Goal: Task Accomplishment & Management: Manage account settings

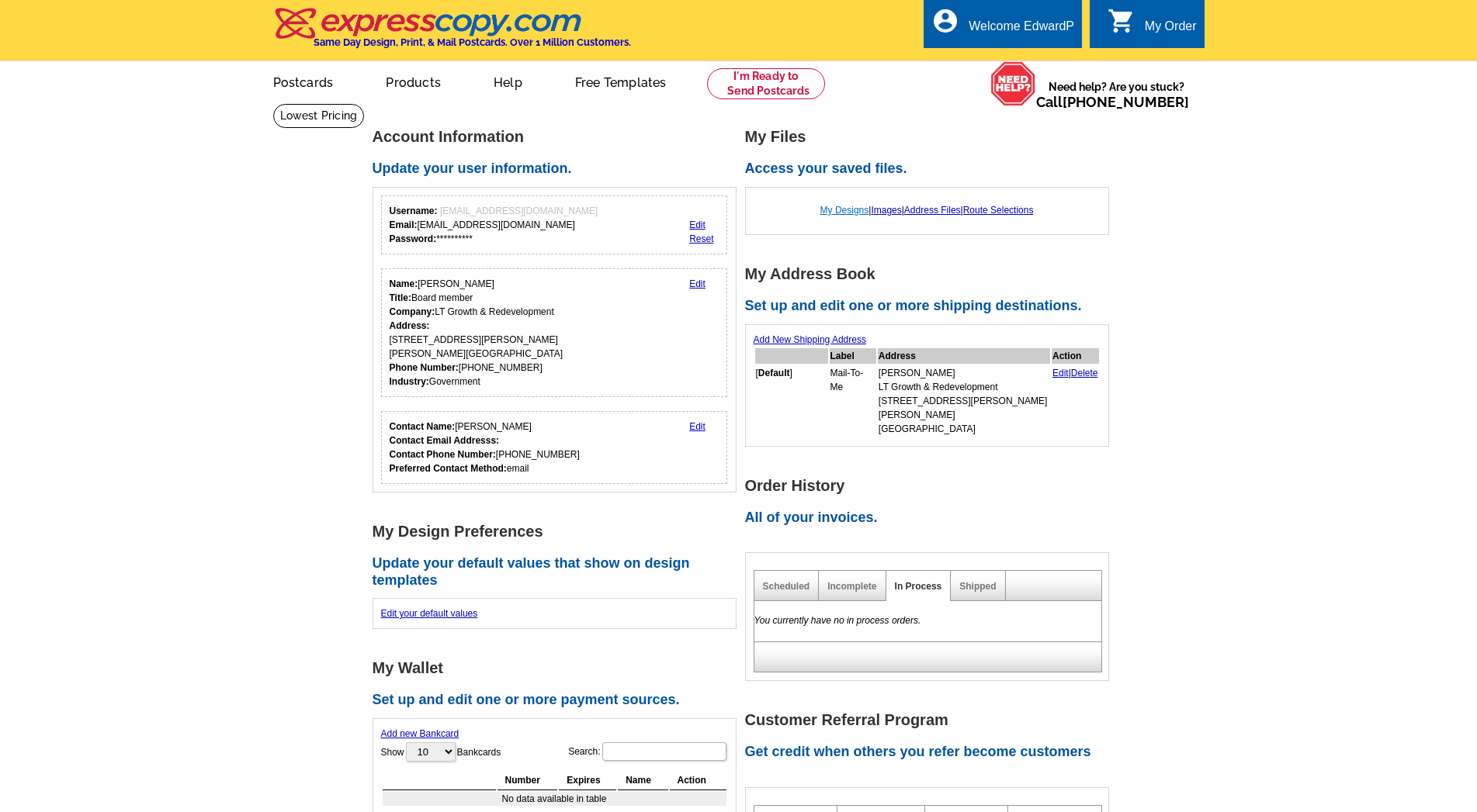
click at [833, 209] on link "My Designs" at bounding box center [845, 210] width 49 height 11
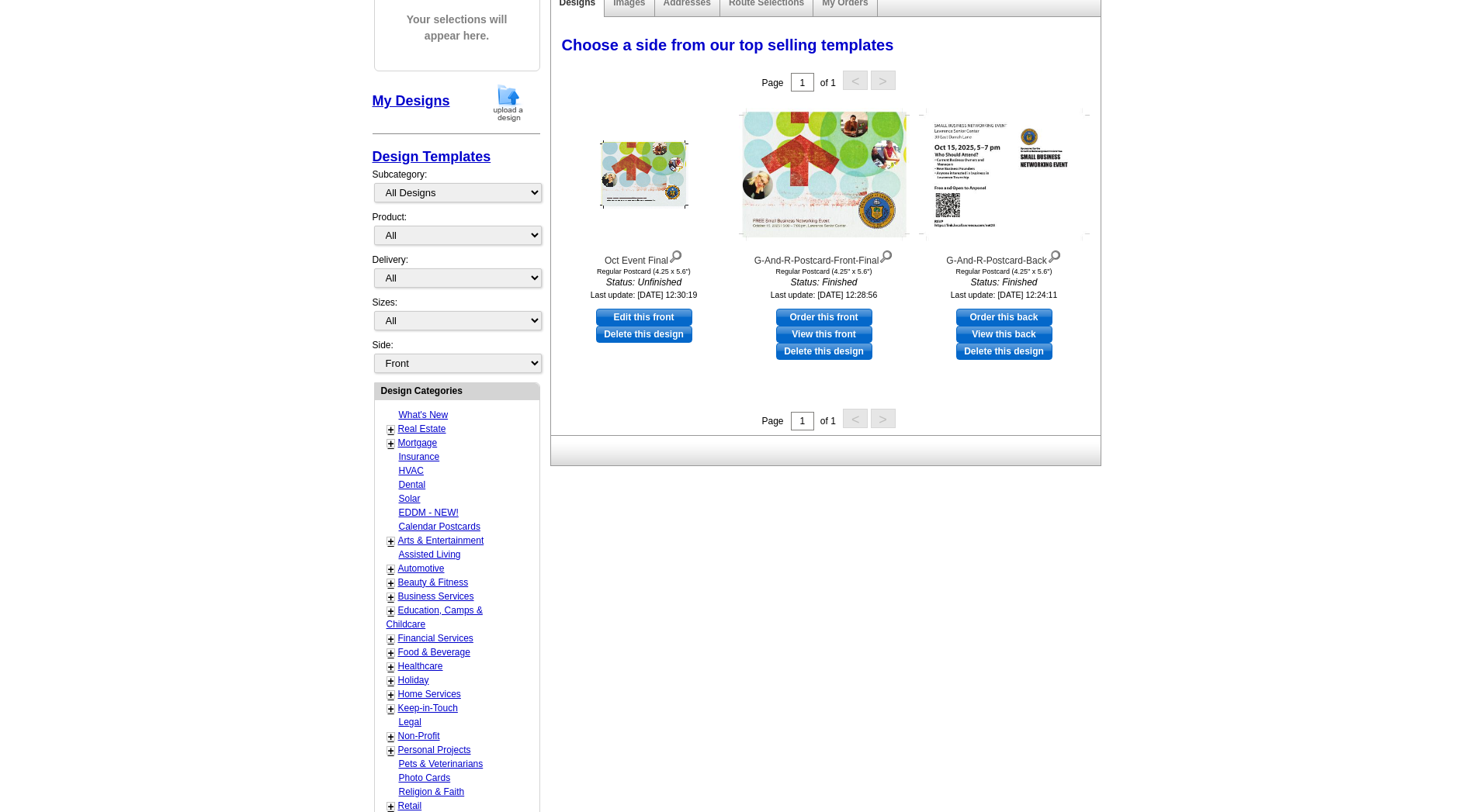
scroll to position [198, 0]
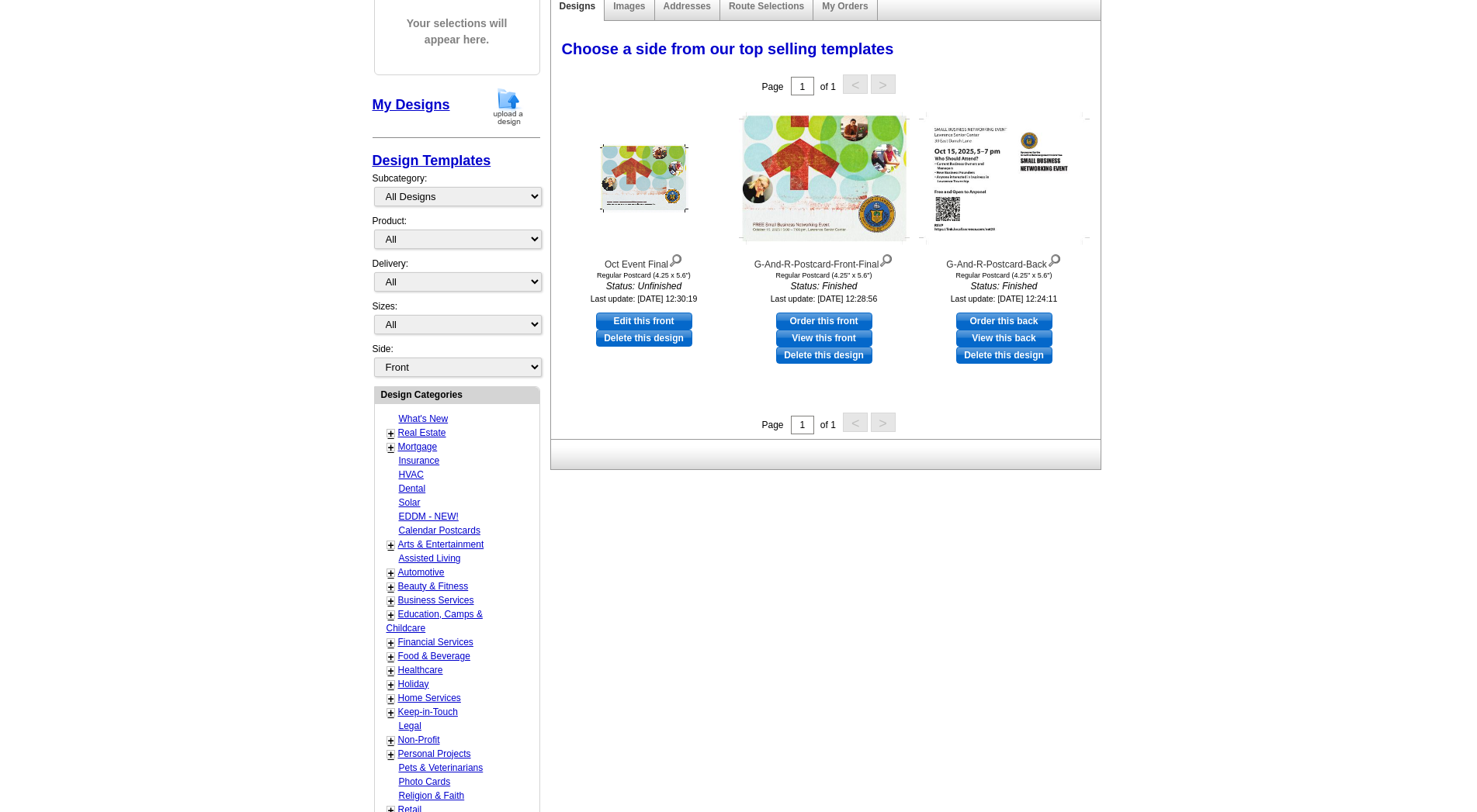
click at [404, 104] on link "My Designs" at bounding box center [411, 105] width 78 height 16
click at [277, 137] on main "Need Help? call 800-260-5887, chat with support, or have our designers make som…" at bounding box center [738, 457] width 1477 height 1103
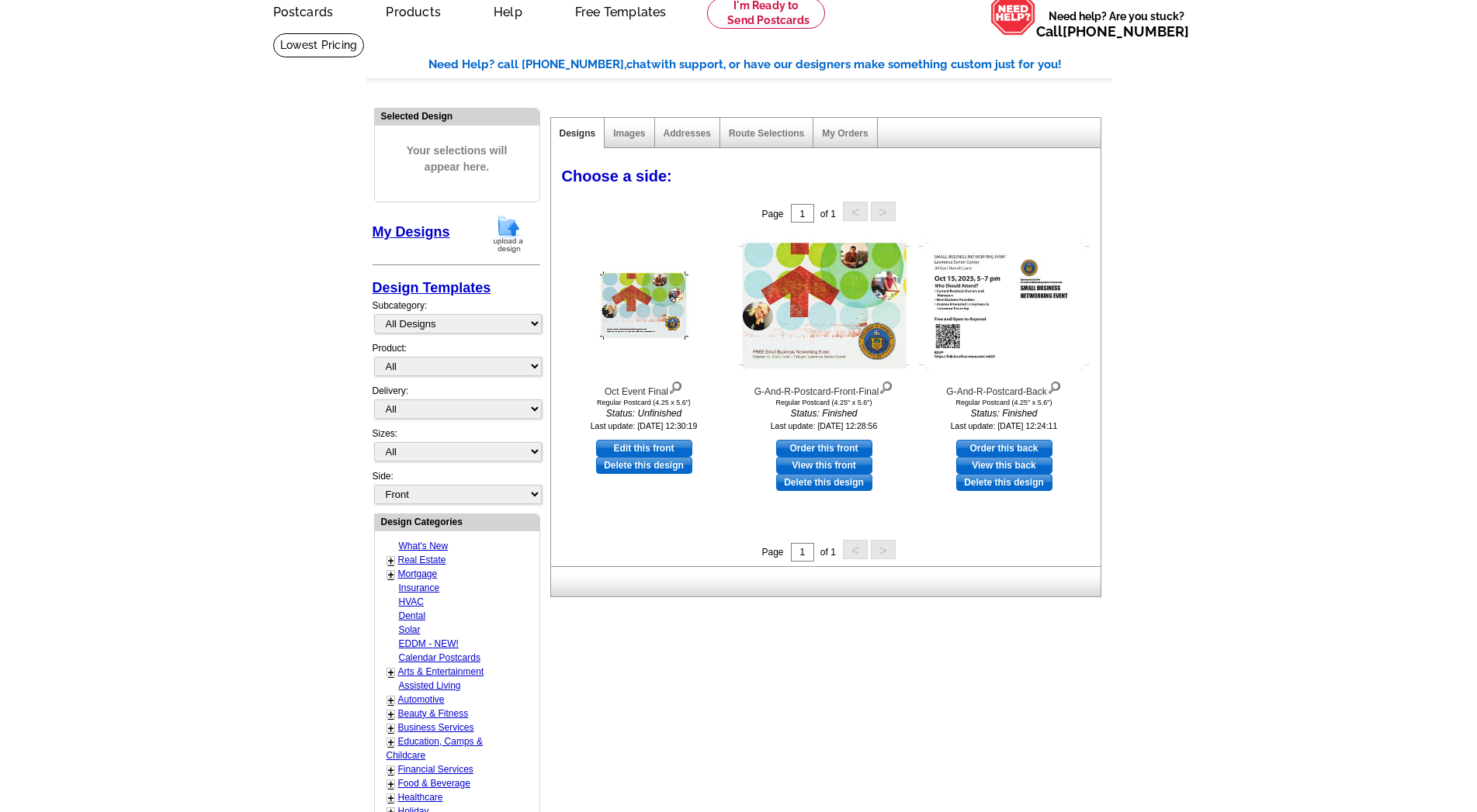
scroll to position [39, 0]
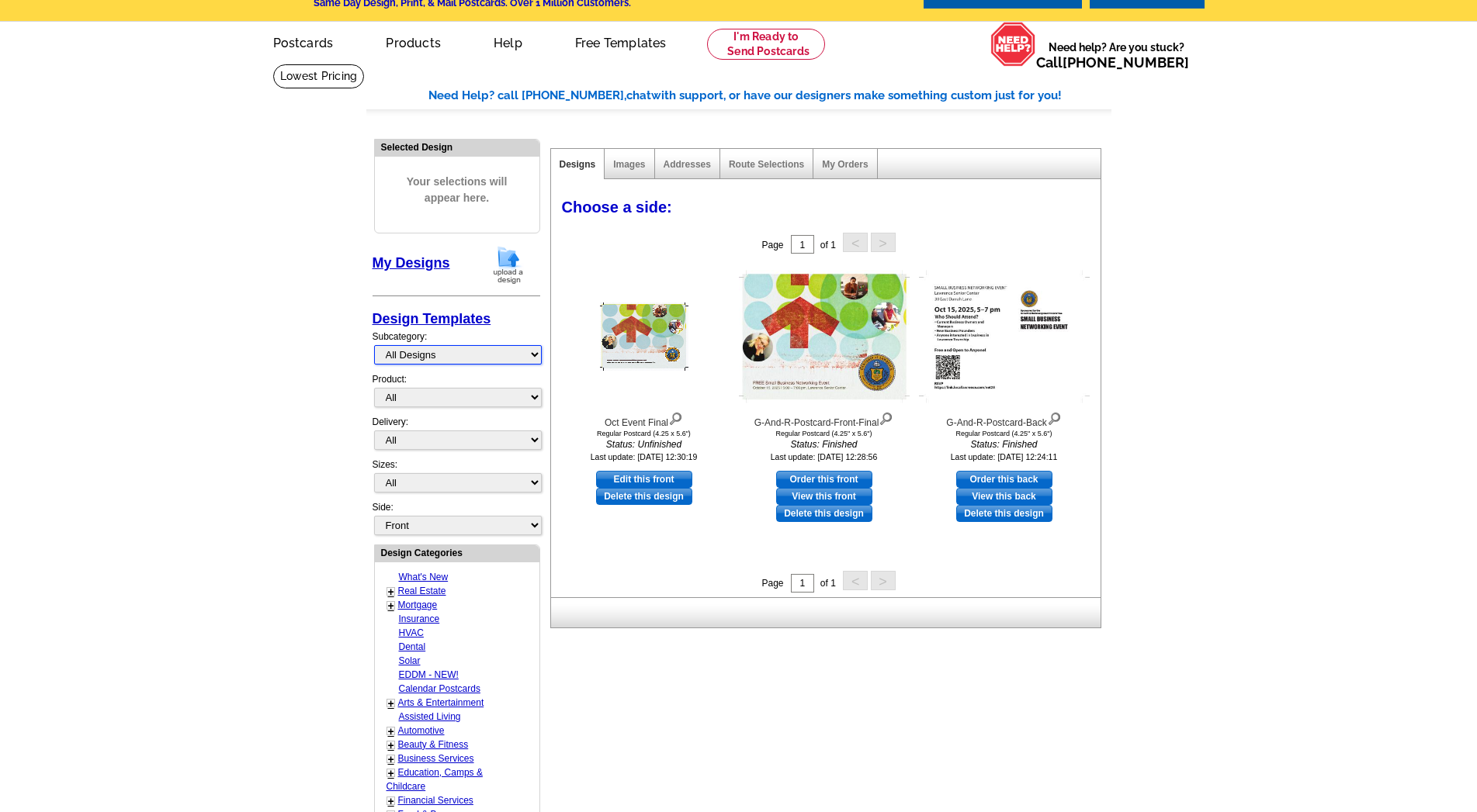
click at [374, 345] on select "All Designs Finished Designs Unfinished Designs" at bounding box center [458, 355] width 168 height 20
click at [534, 347] on select "All Designs Finished Designs Unfinished Designs" at bounding box center [458, 355] width 168 height 20
click at [374, 516] on select "Front Back" at bounding box center [458, 526] width 168 height 20
select select "front"
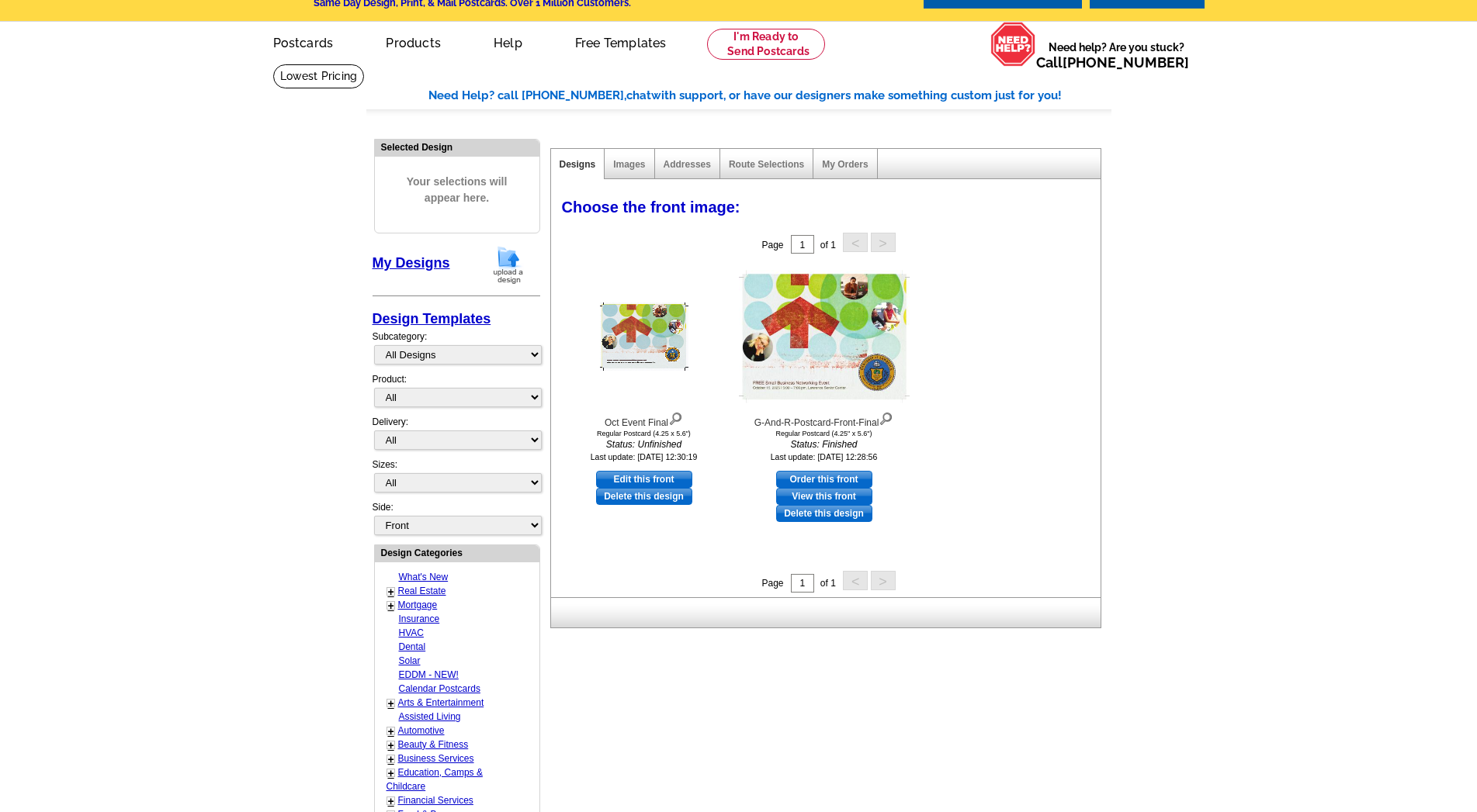
click at [1197, 168] on main "Need Help? call 800-260-5887, chat with support, or have our designers make som…" at bounding box center [738, 615] width 1477 height 1103
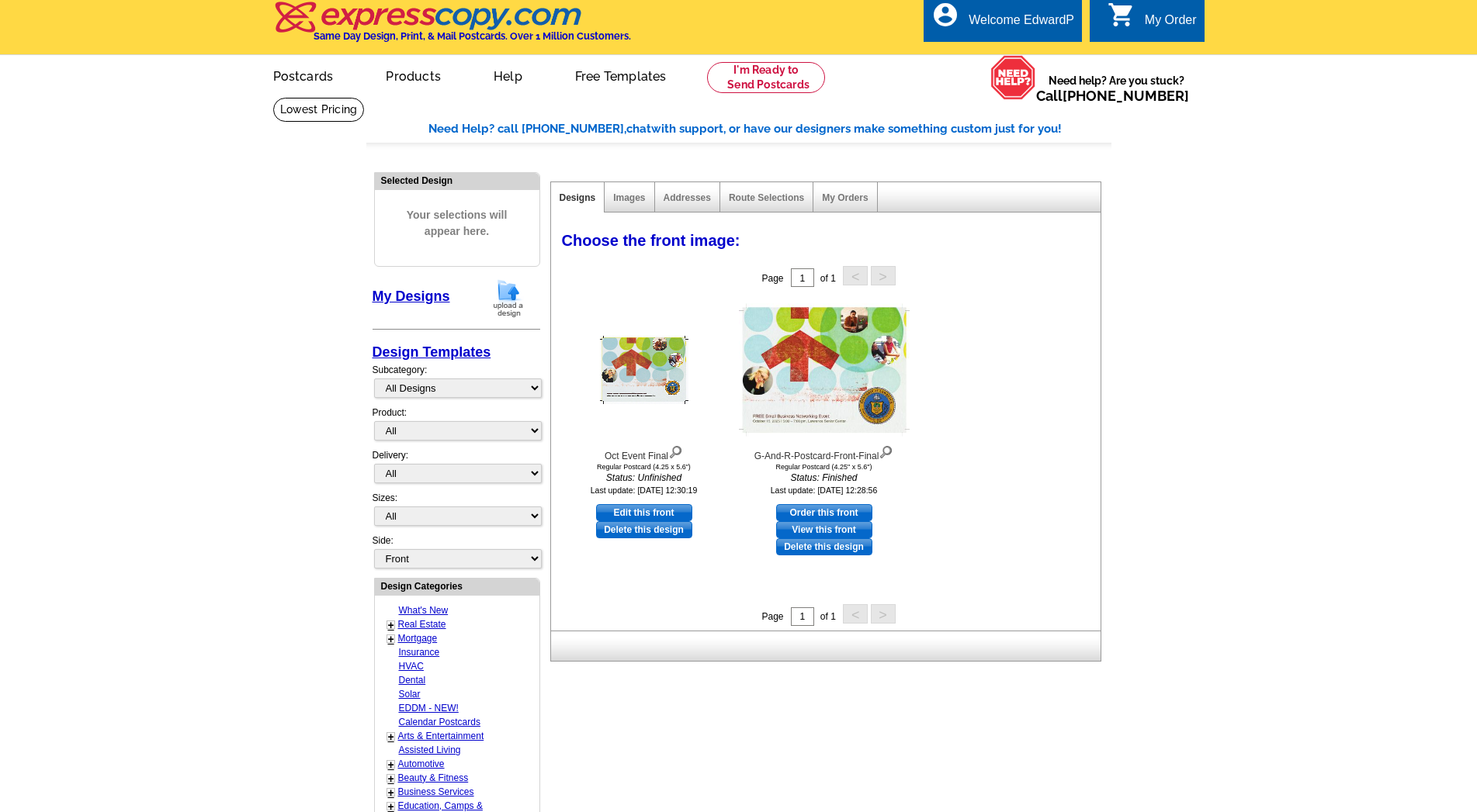
scroll to position [0, 0]
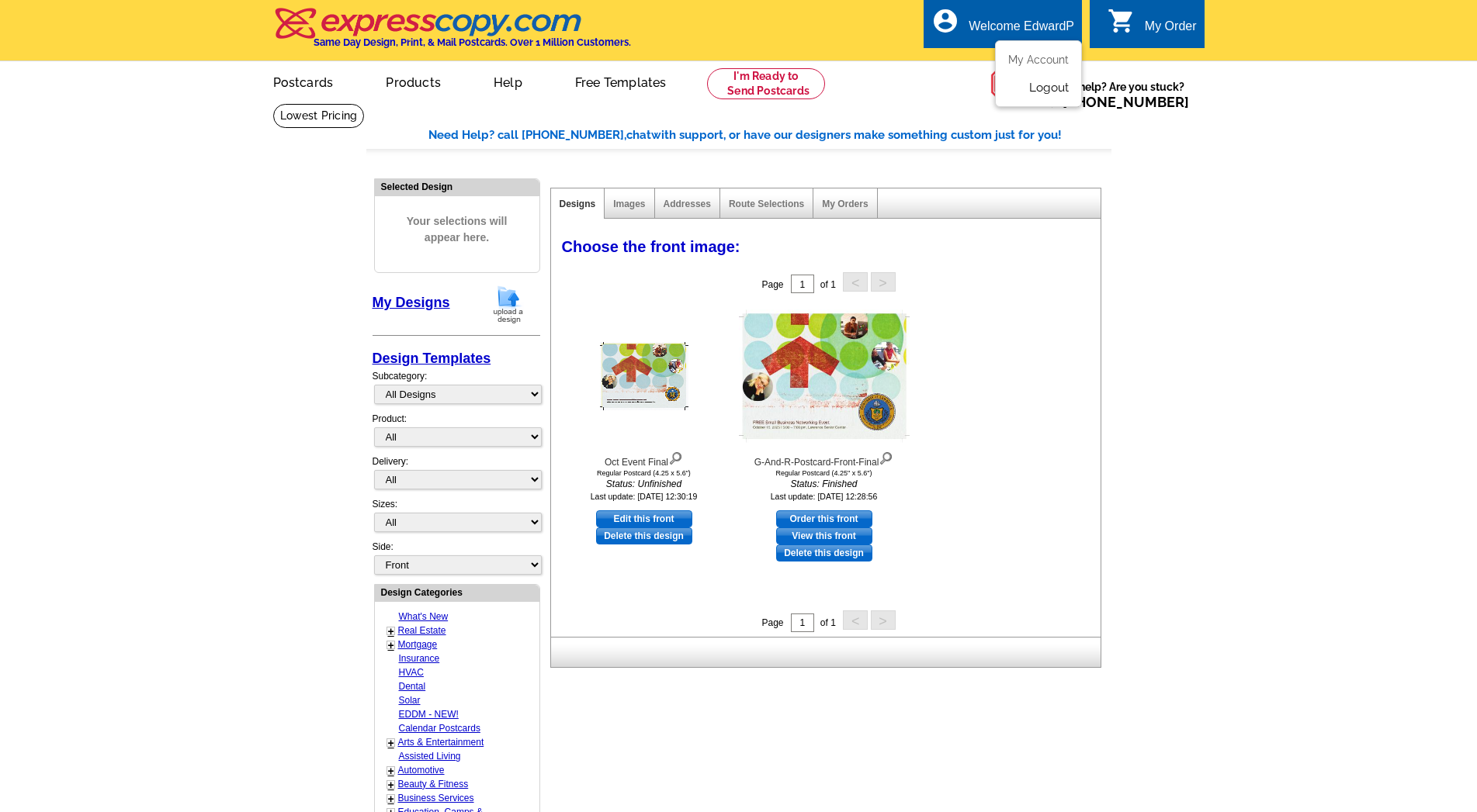
click at [1054, 86] on link "Logout" at bounding box center [1049, 88] width 39 height 14
